Goal: Task Accomplishment & Management: Use online tool/utility

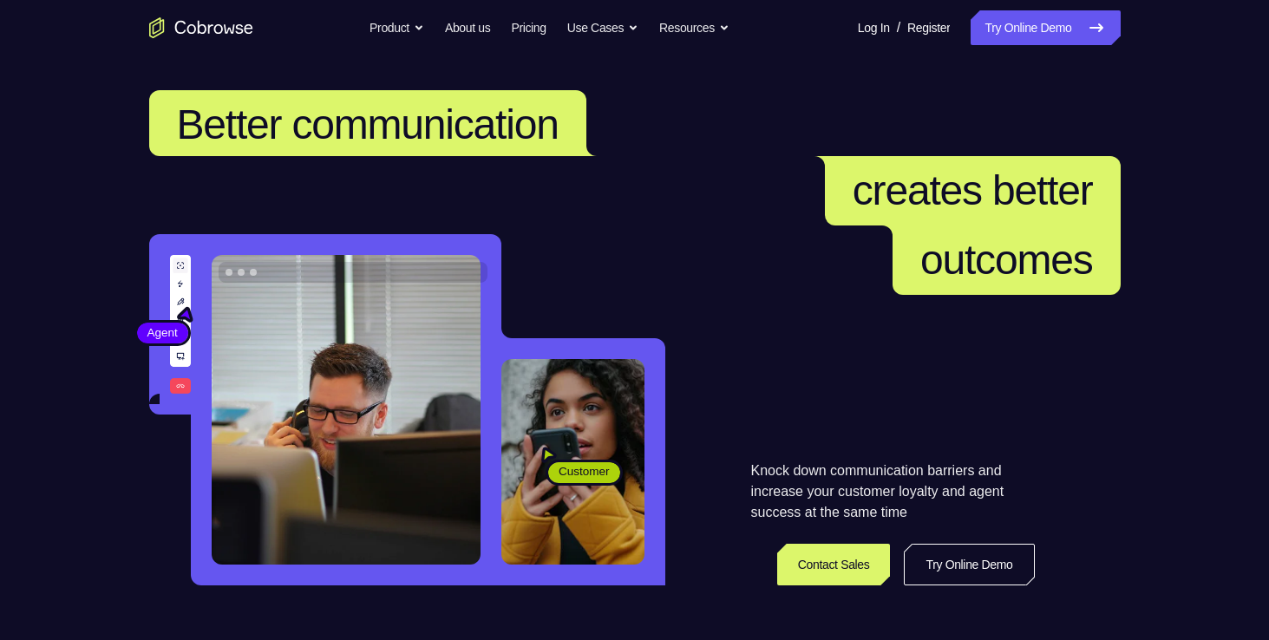
click at [1045, 51] on nav "Go back Powerful, Flexible and Trustworthy. Avoid all extra friction for both A…" at bounding box center [634, 28] width 1269 height 56
click at [1044, 41] on link "Try Online Demo" at bounding box center [1045, 27] width 149 height 35
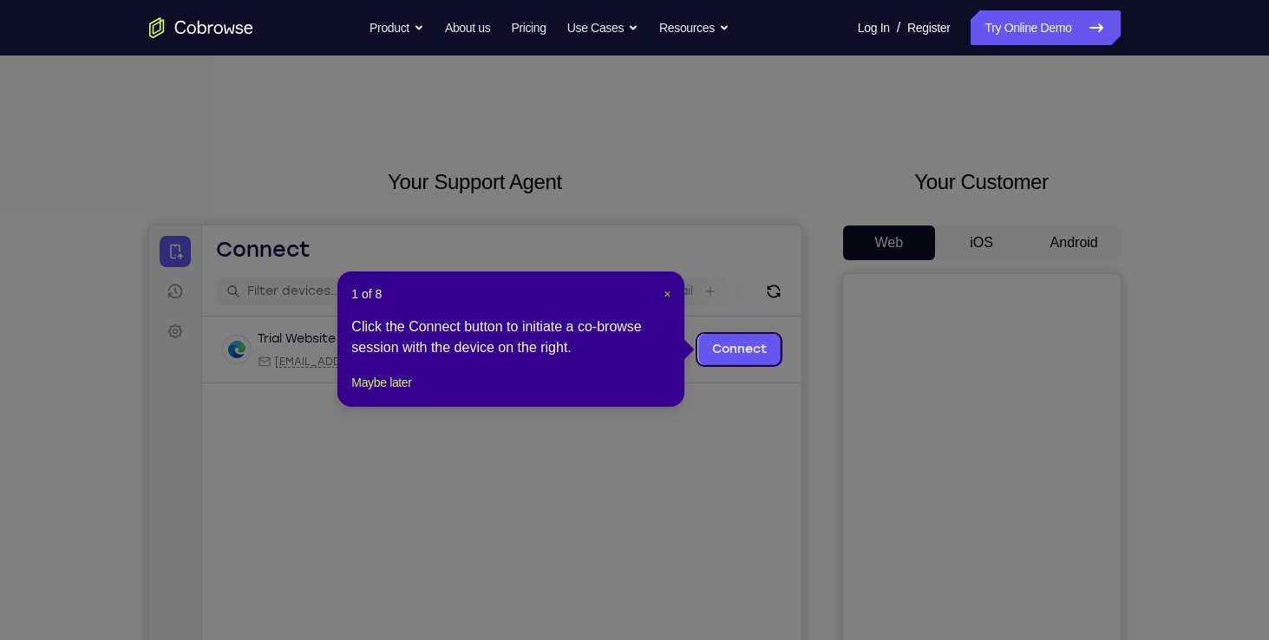
click at [669, 300] on span "×" at bounding box center [667, 294] width 7 height 14
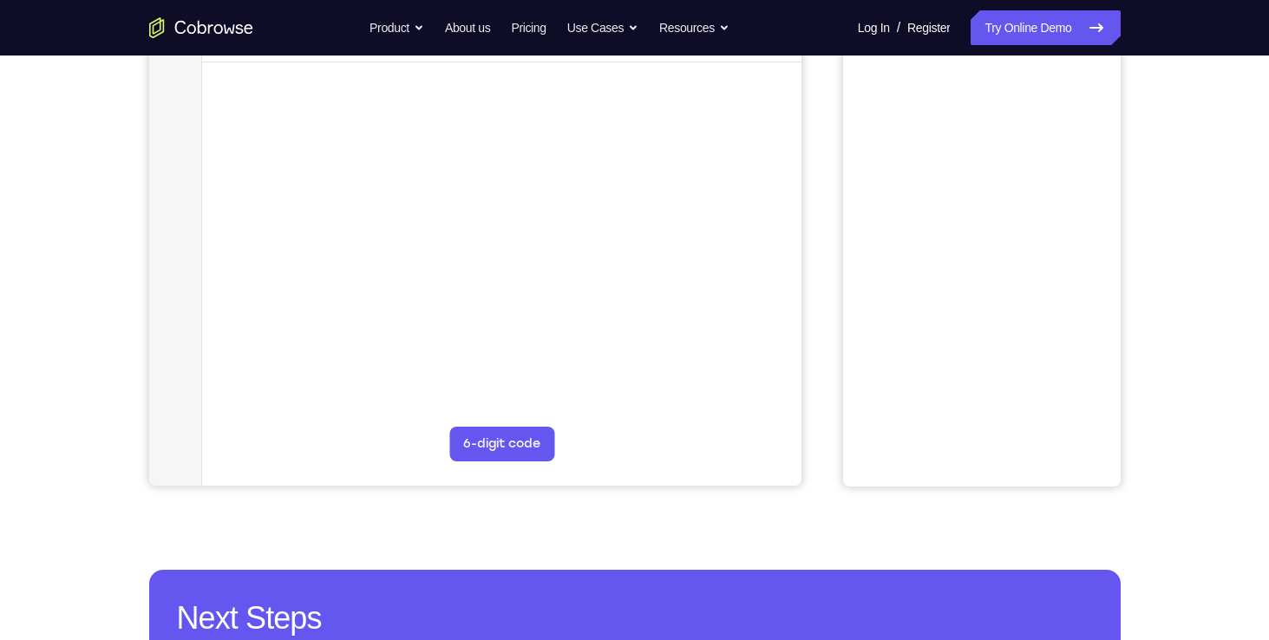
scroll to position [82, 0]
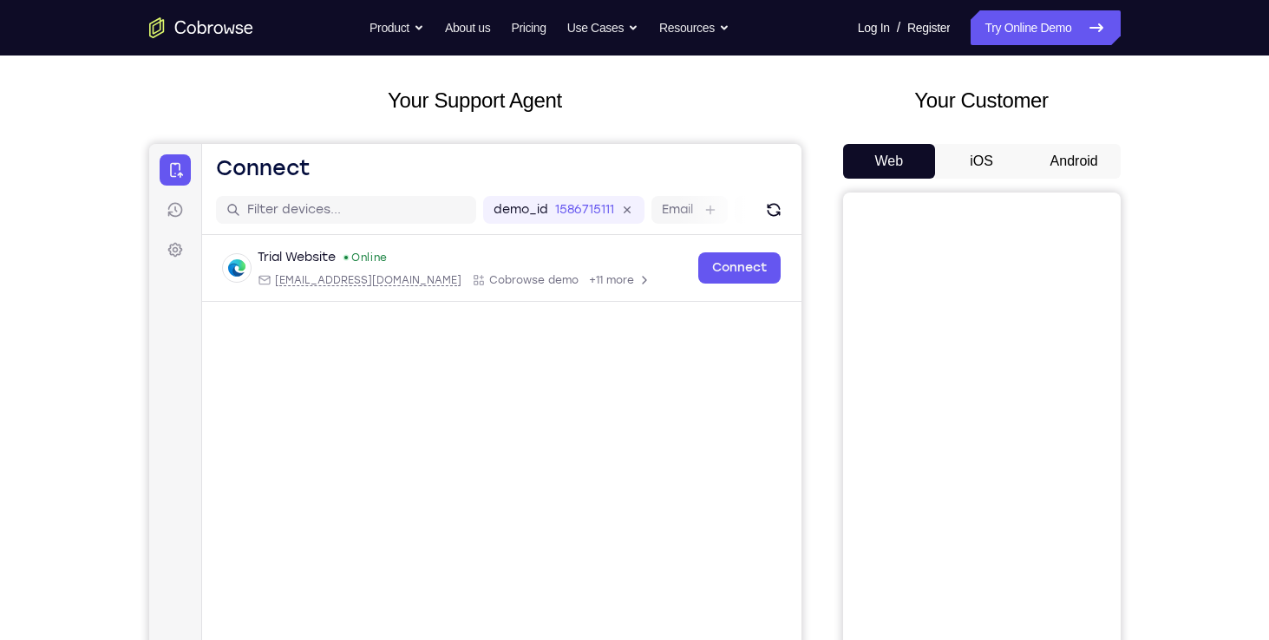
click at [1058, 180] on div "Web iOS Android" at bounding box center [982, 435] width 278 height 582
click at [1060, 164] on button "Android" at bounding box center [1074, 161] width 93 height 35
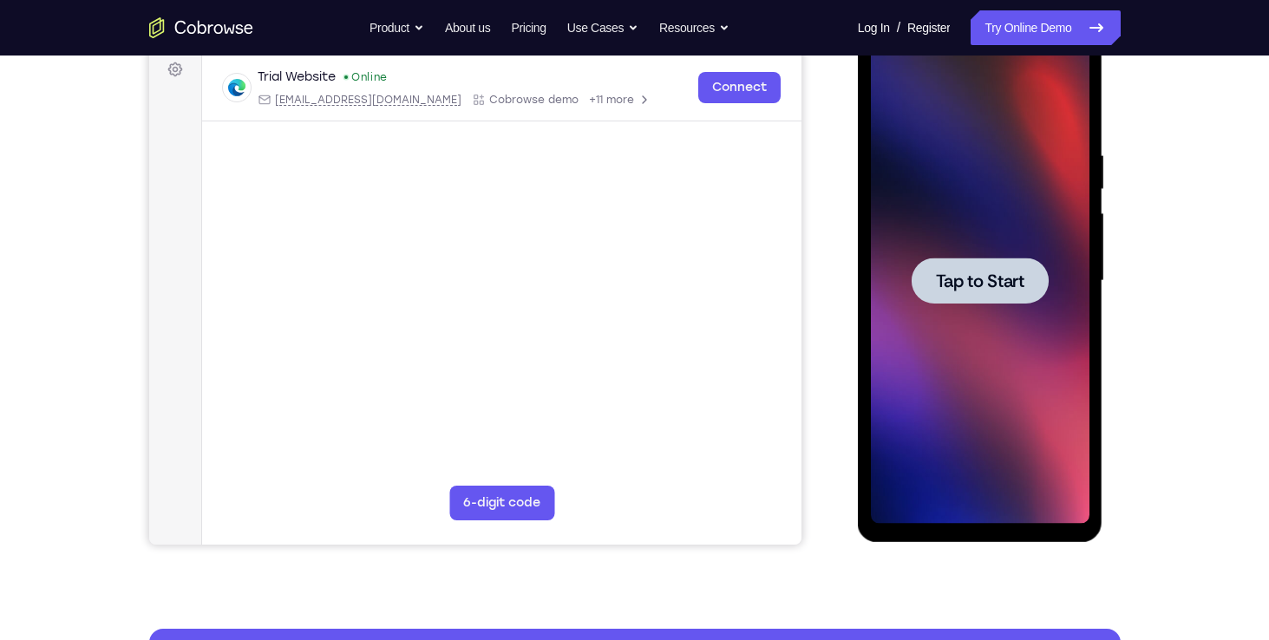
scroll to position [0, 0]
click at [987, 292] on div at bounding box center [980, 281] width 137 height 46
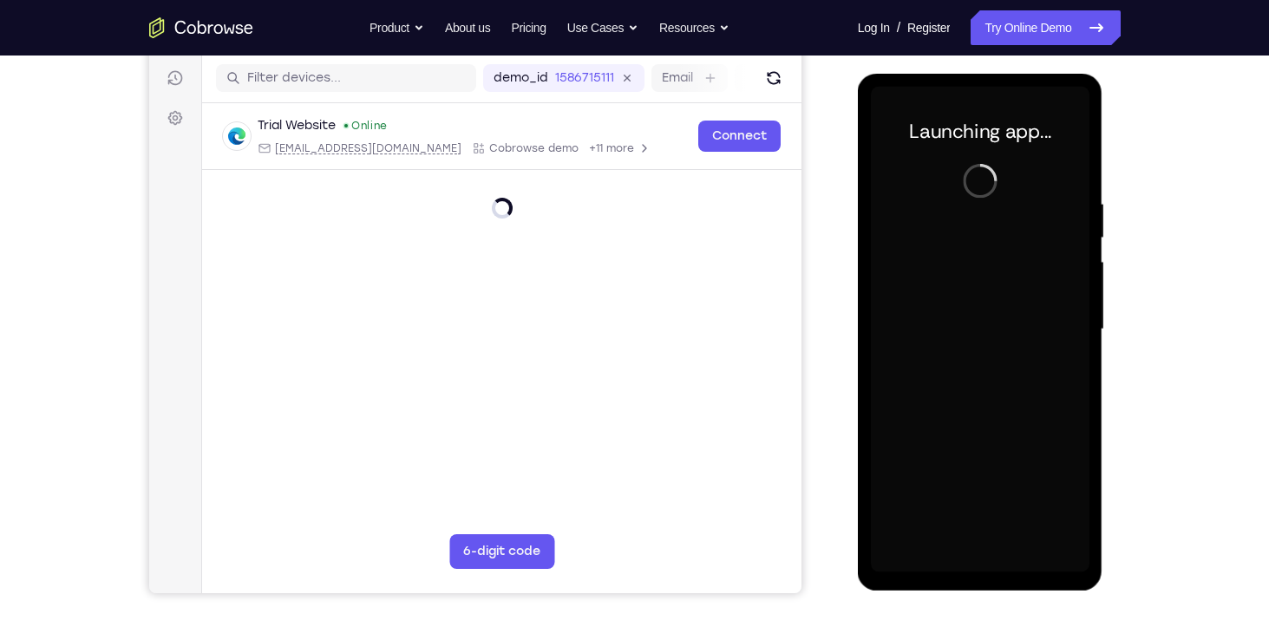
scroll to position [210, 0]
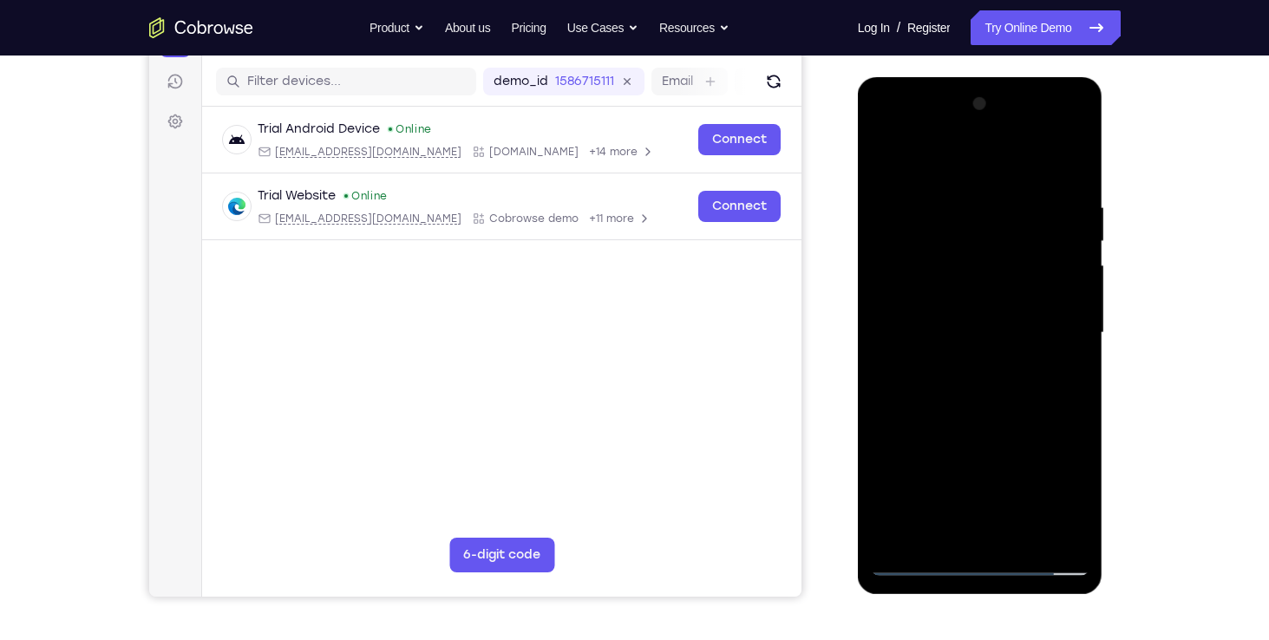
click at [991, 563] on div at bounding box center [980, 333] width 219 height 486
click at [1062, 493] on div at bounding box center [980, 333] width 219 height 486
click at [887, 131] on div at bounding box center [980, 333] width 219 height 486
click at [1050, 326] on div at bounding box center [980, 333] width 219 height 486
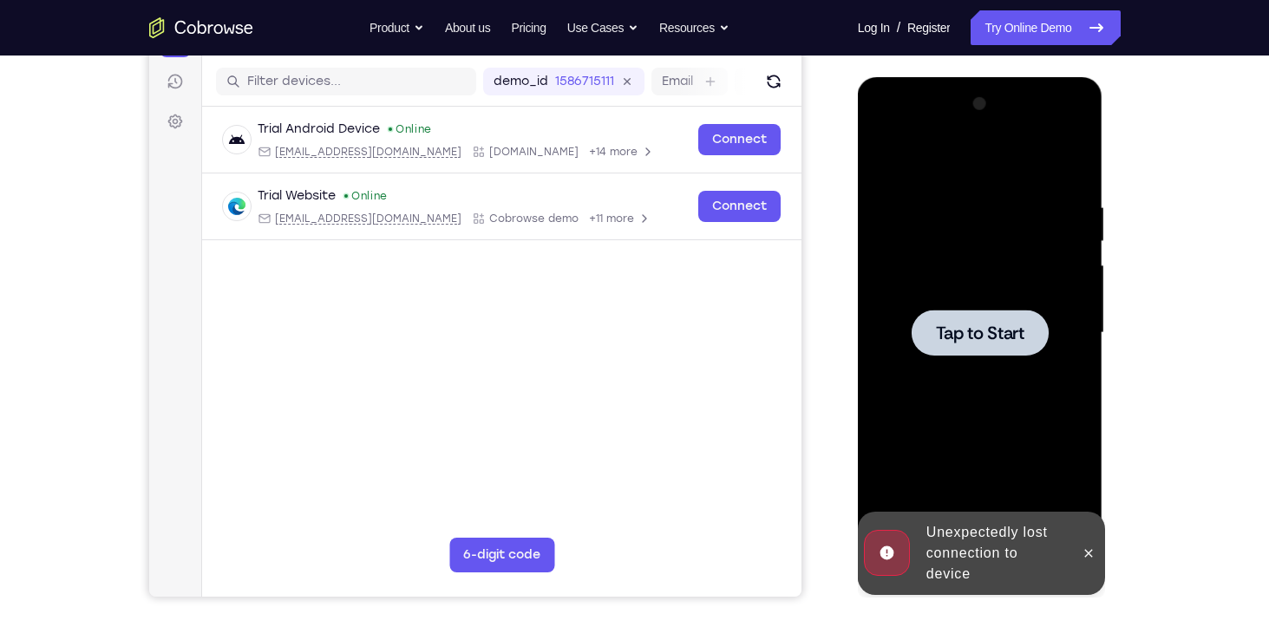
click at [1000, 319] on div at bounding box center [980, 333] width 137 height 46
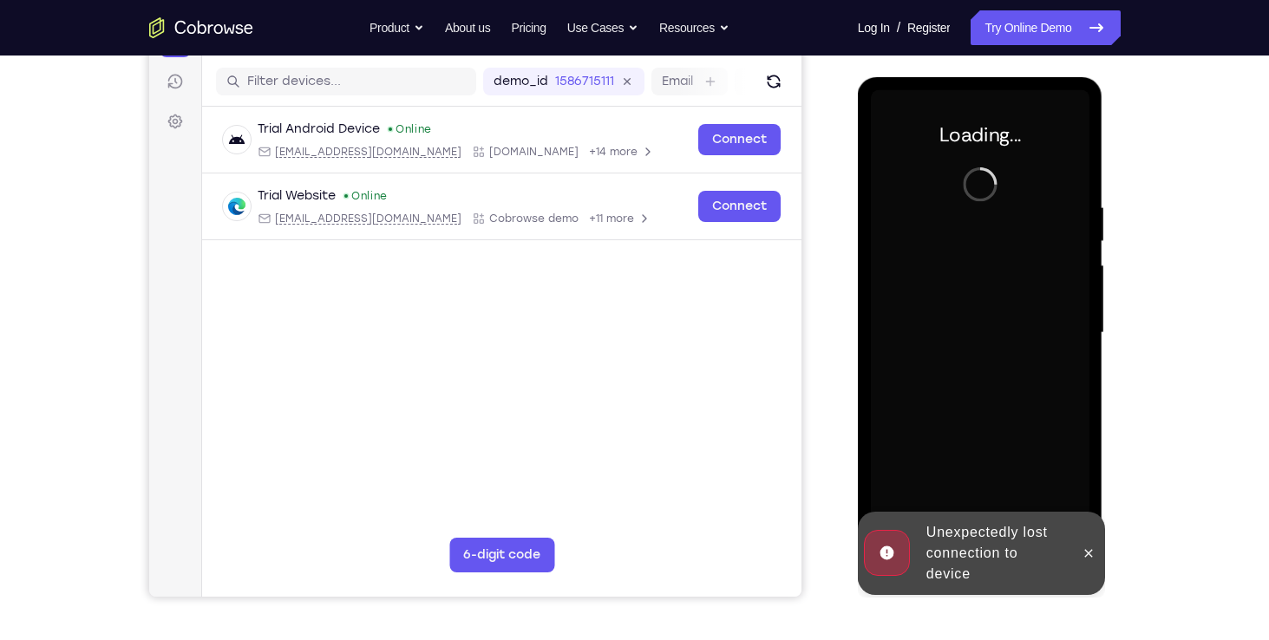
click at [1000, 315] on div at bounding box center [980, 333] width 219 height 486
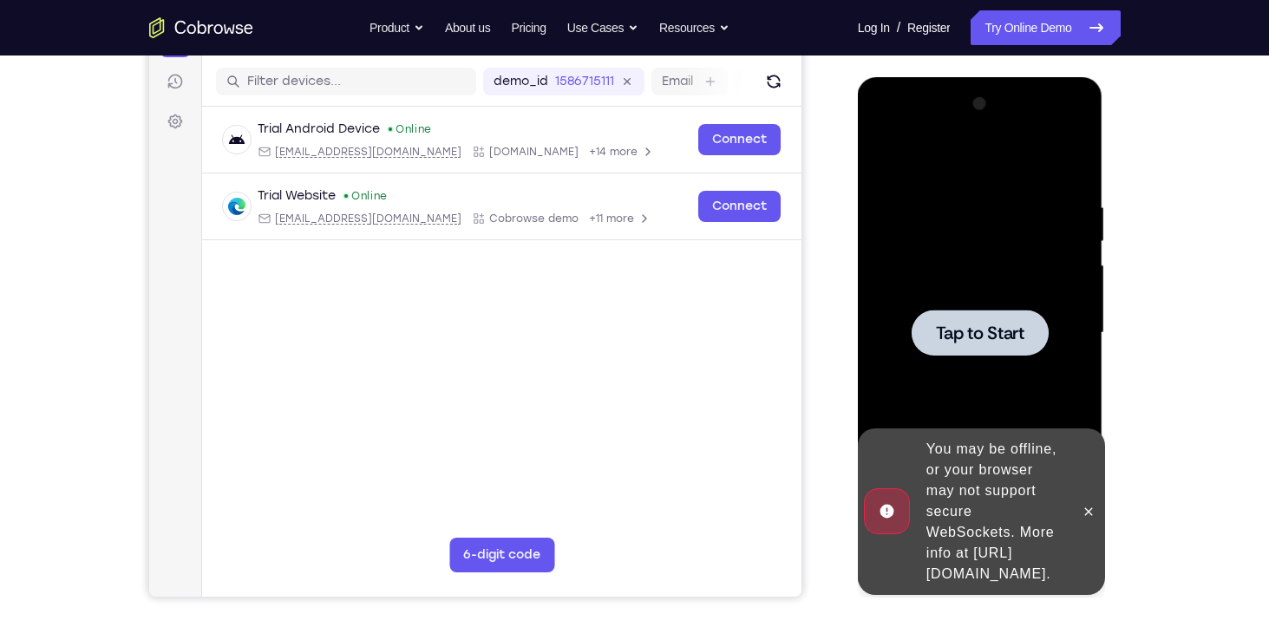
click at [981, 326] on span "Tap to Start" at bounding box center [980, 333] width 89 height 17
click at [980, 336] on span "Tap to Start" at bounding box center [980, 333] width 89 height 17
click at [1085, 505] on icon at bounding box center [1089, 512] width 14 height 14
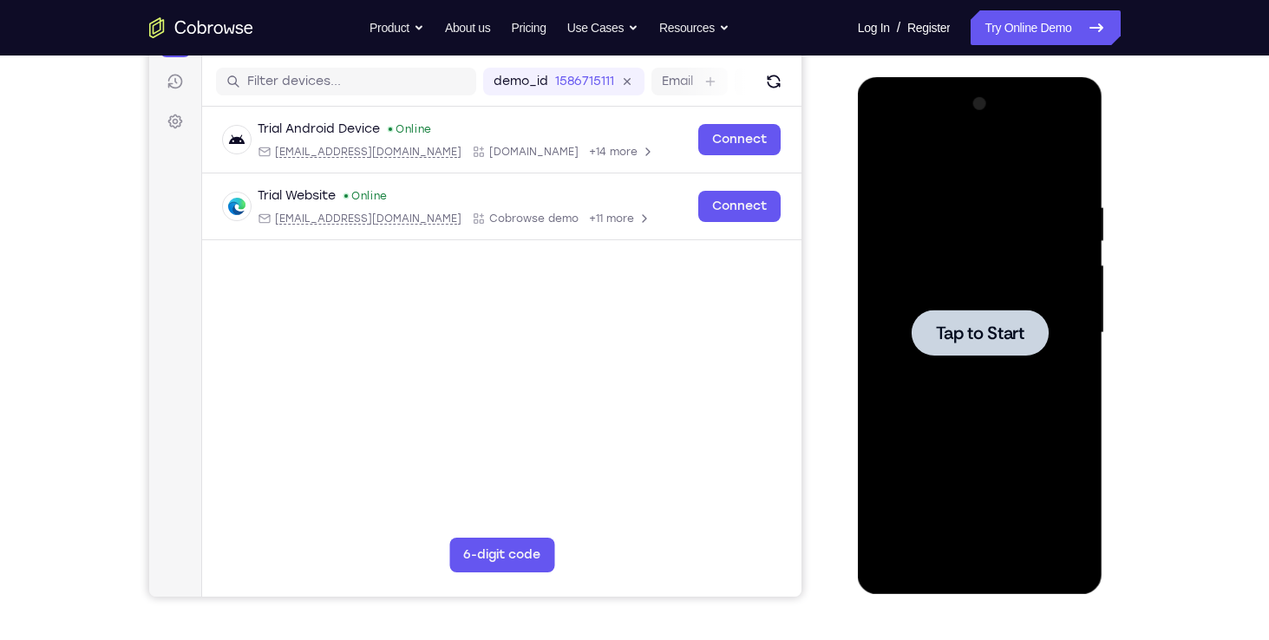
click at [962, 320] on div at bounding box center [980, 333] width 137 height 46
click at [1028, 347] on div at bounding box center [980, 333] width 137 height 46
click at [1005, 340] on span "Tap to Start" at bounding box center [980, 333] width 89 height 17
click at [937, 313] on div at bounding box center [980, 333] width 137 height 46
click at [969, 325] on span "Tap to Start" at bounding box center [980, 333] width 89 height 17
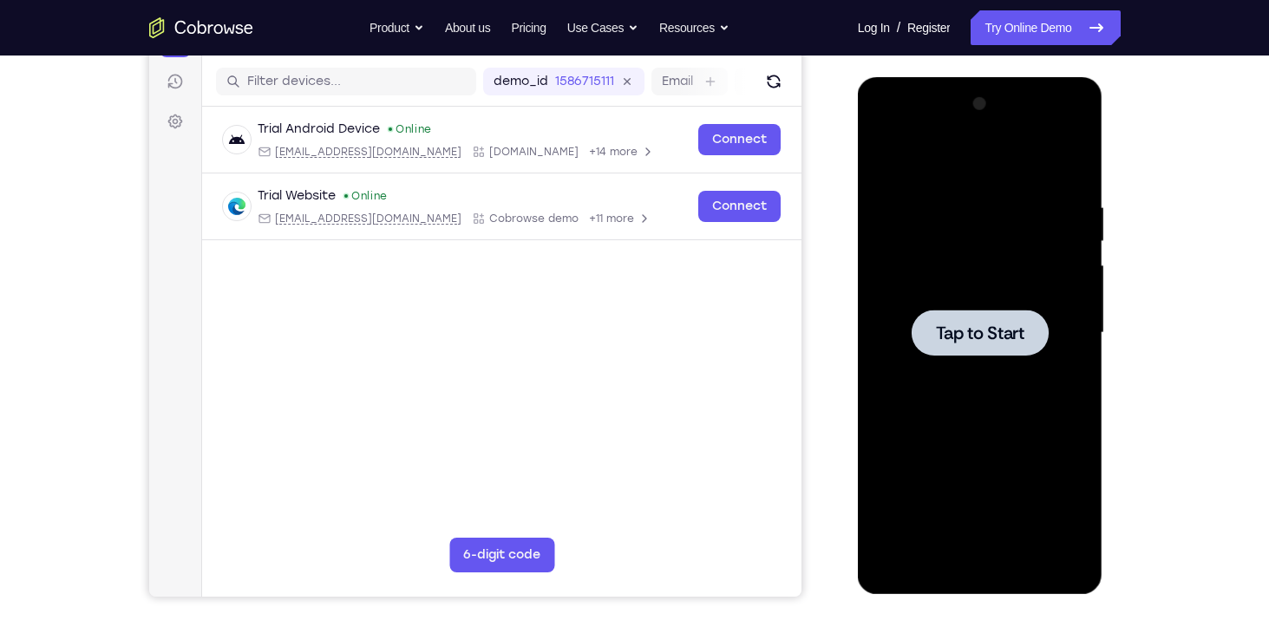
click at [923, 337] on div at bounding box center [980, 333] width 137 height 46
click at [968, 330] on span "Tap to Start" at bounding box center [980, 333] width 89 height 17
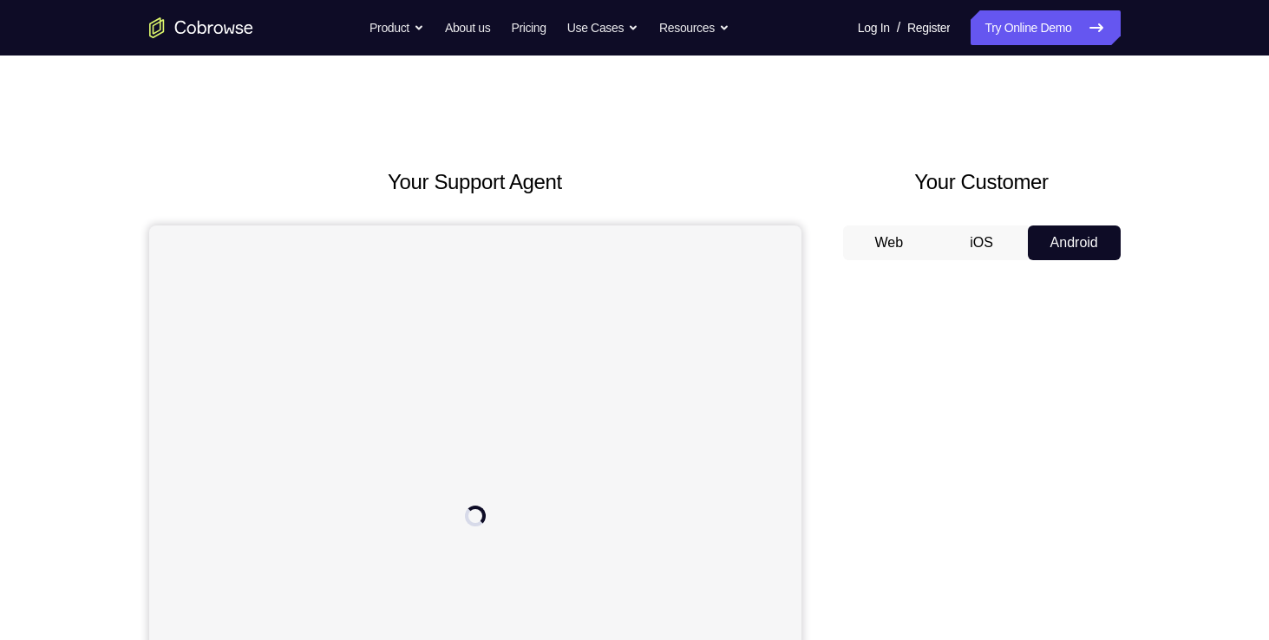
scroll to position [182, 0]
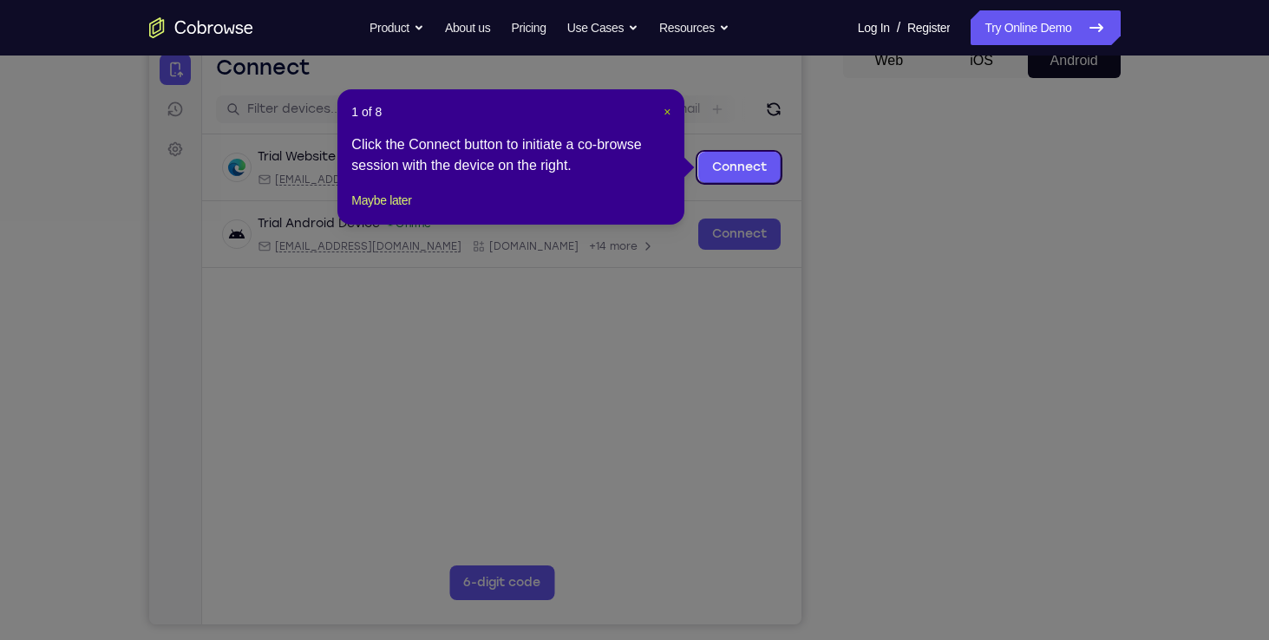
click at [664, 116] on span "×" at bounding box center [667, 112] width 7 height 14
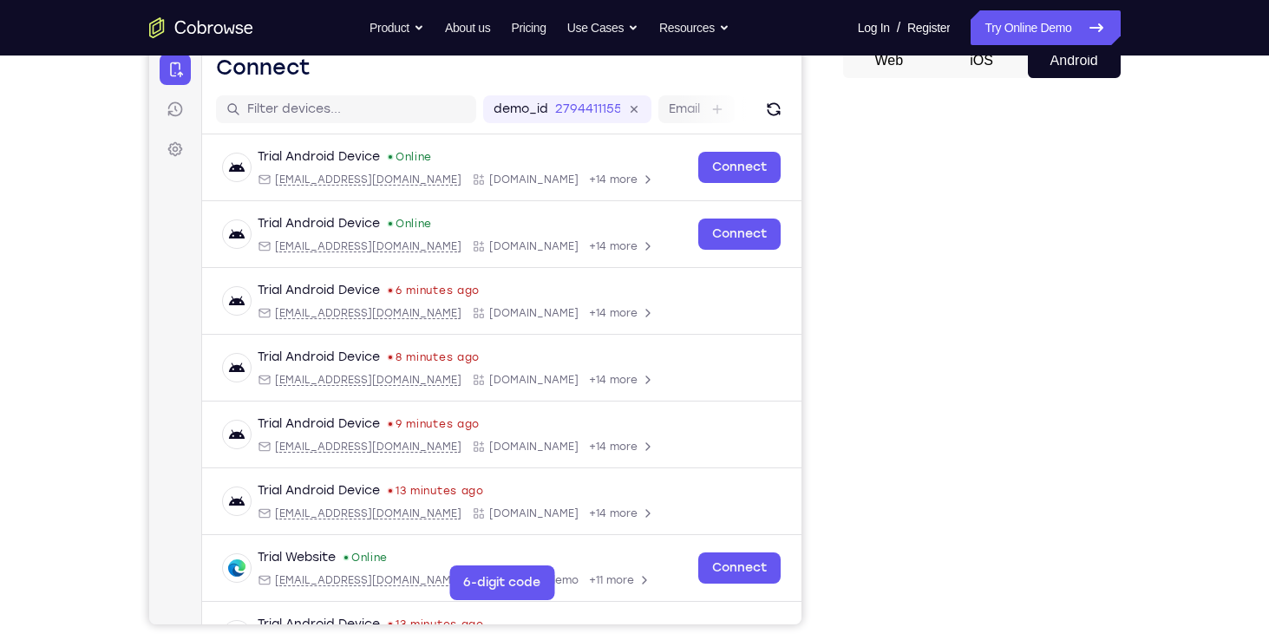
click at [997, 60] on button "iOS" at bounding box center [981, 60] width 93 height 35
click at [1057, 62] on button "Android" at bounding box center [1074, 60] width 93 height 35
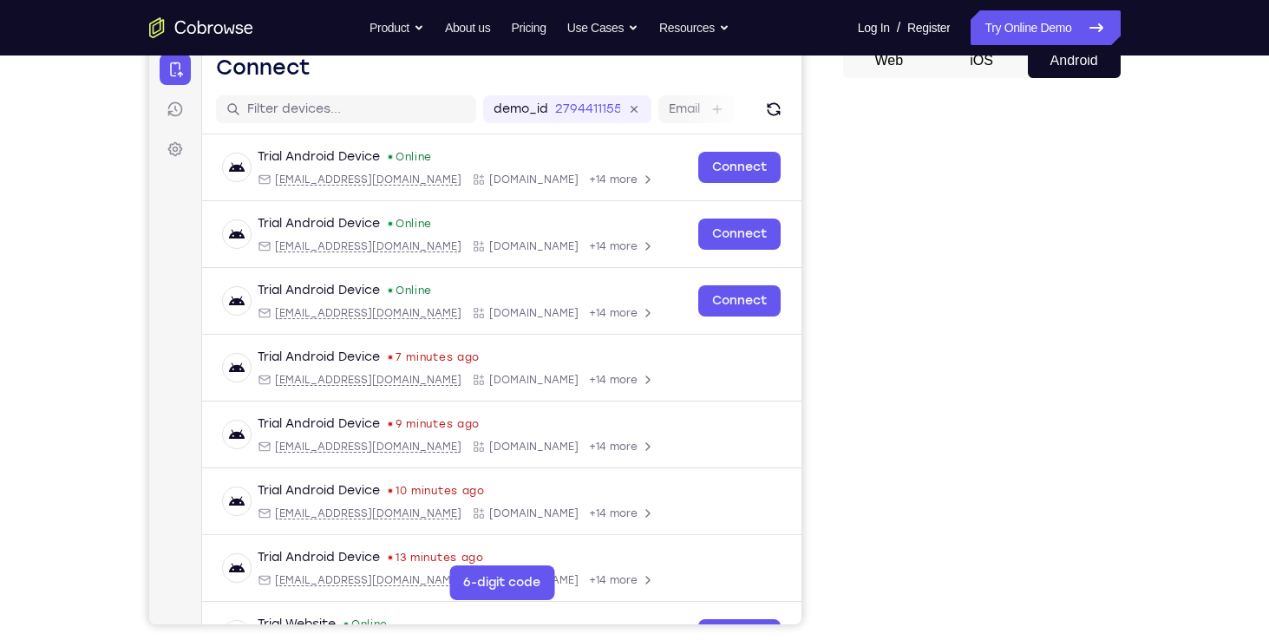
scroll to position [0, 0]
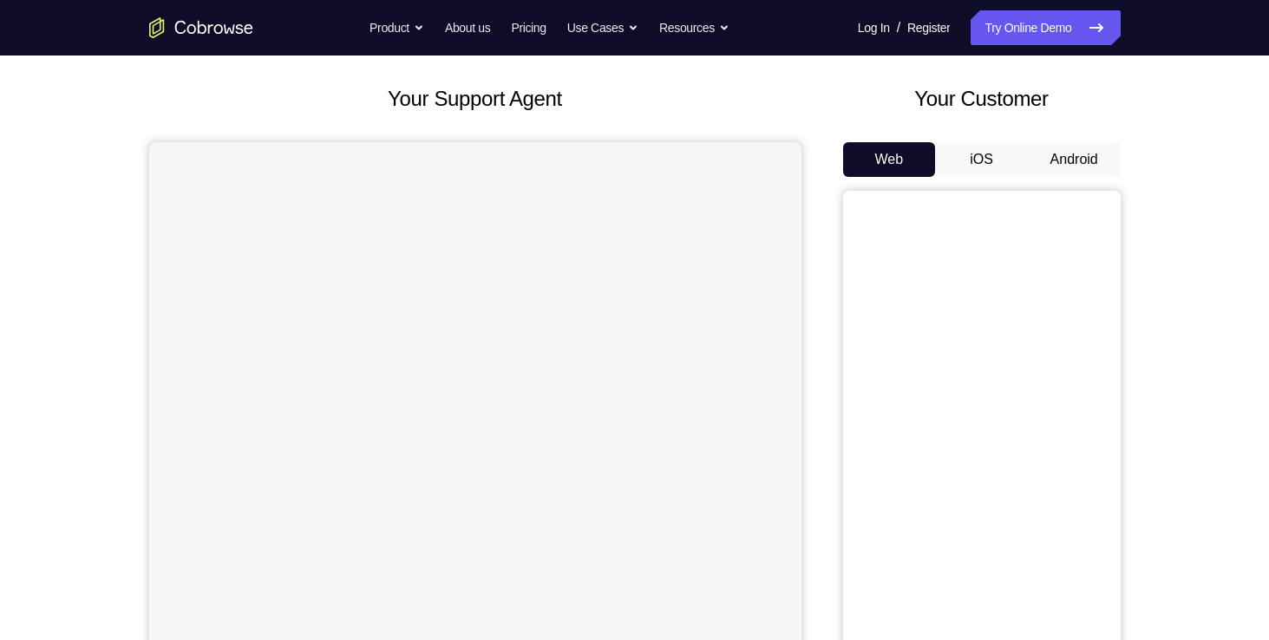
scroll to position [86, 0]
click at [1078, 158] on button "Android" at bounding box center [1074, 157] width 93 height 35
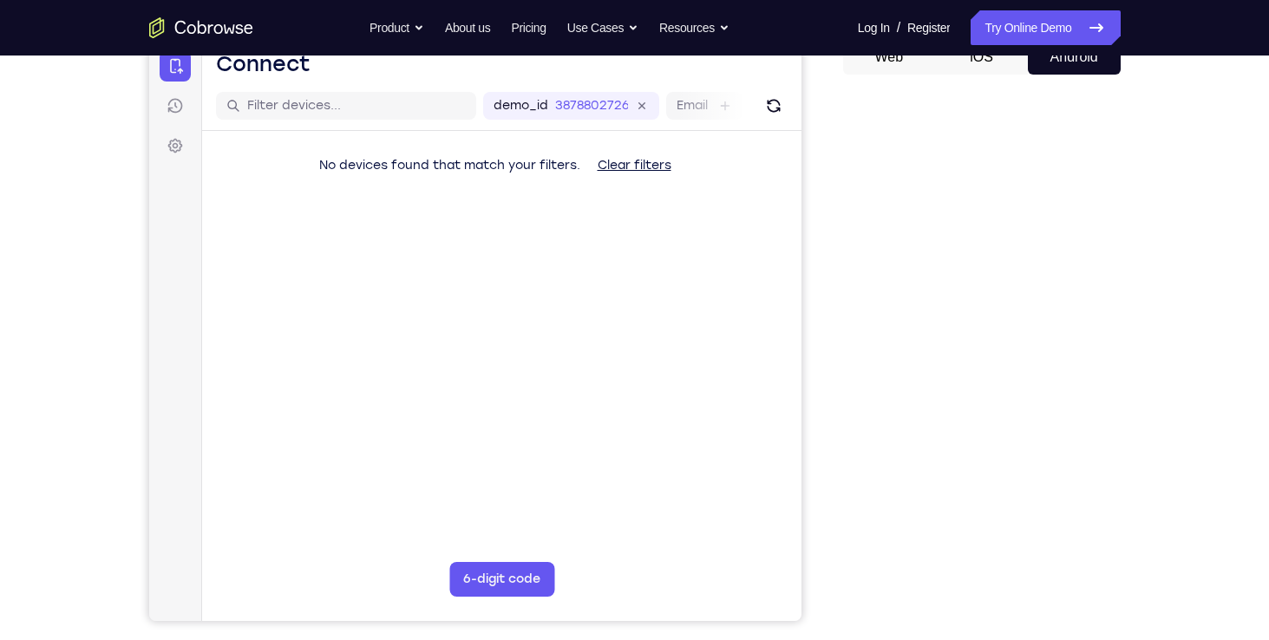
scroll to position [0, 0]
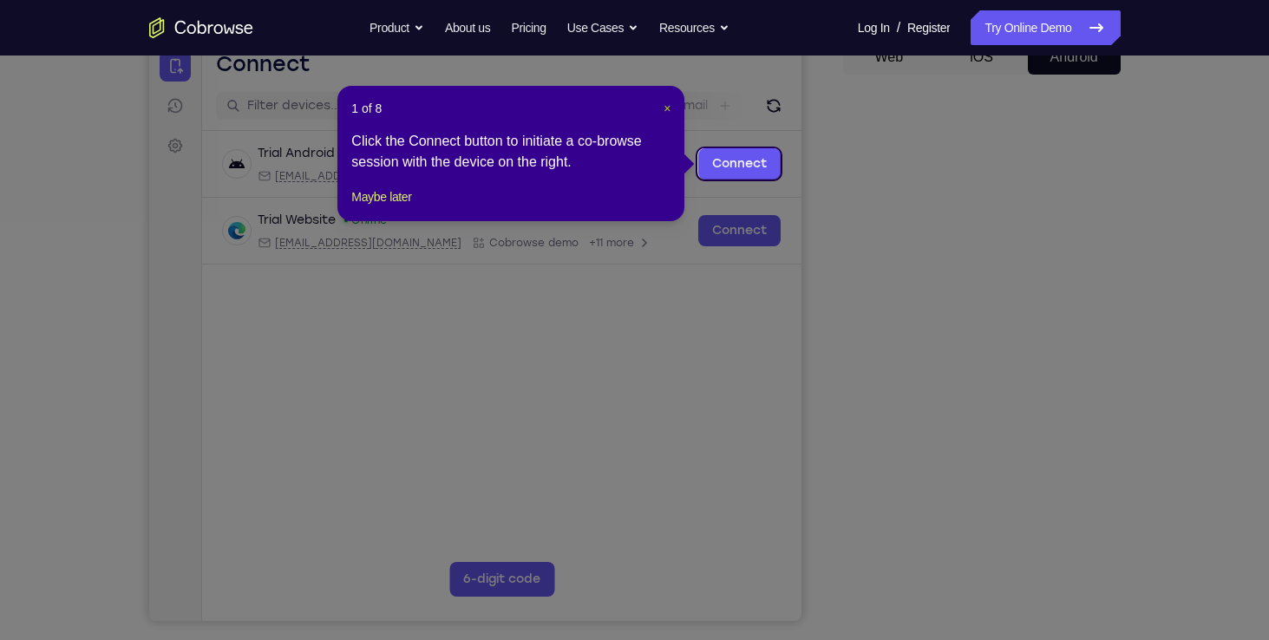
click at [666, 100] on button "×" at bounding box center [667, 108] width 7 height 17
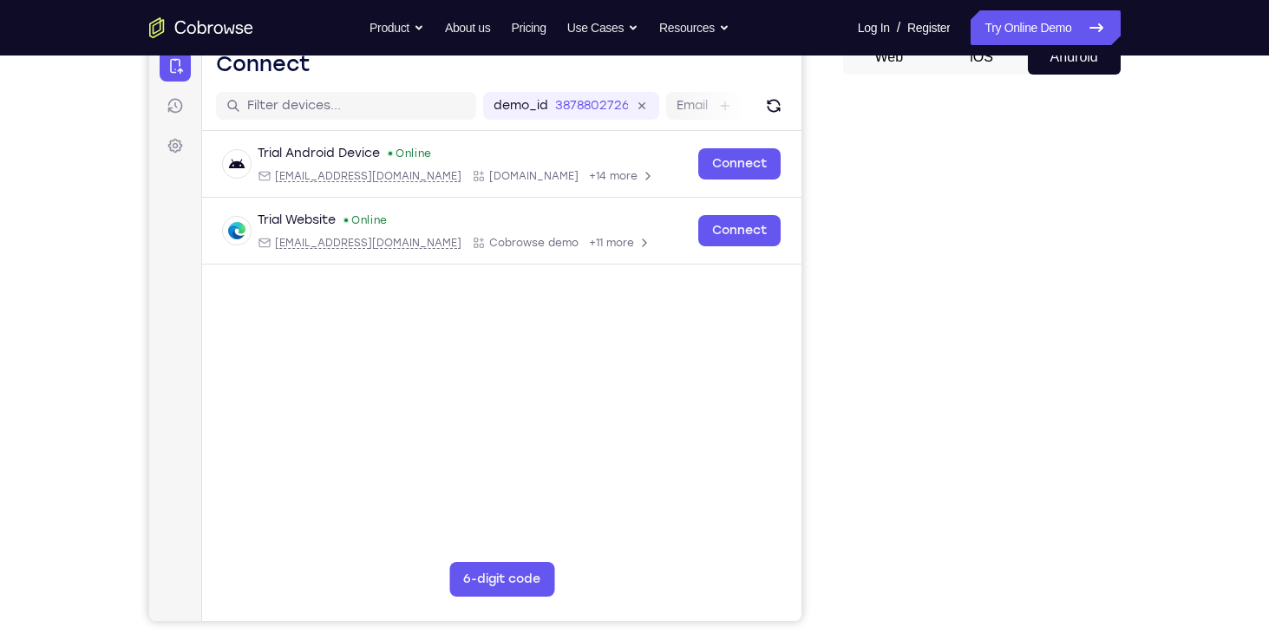
click at [1126, 406] on div "Your Support Agent Your Customer Web iOS Android Next Steps We’d be happy to gi…" at bounding box center [635, 442] width 1111 height 1144
